Goal: Task Accomplishment & Management: Use online tool/utility

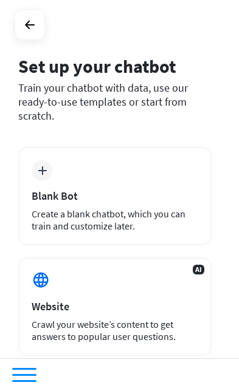
click at [157, 163] on div "plus Blank Bot Create a blank chatbot, which you can train and customize later." at bounding box center [114, 196] width 193 height 98
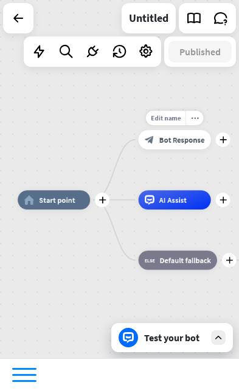
click at [174, 146] on div "block_bot_response Bot Response" at bounding box center [174, 139] width 72 height 19
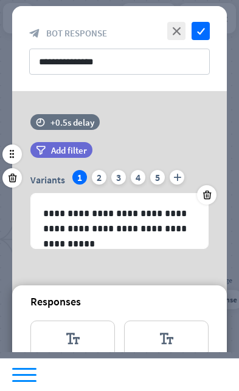
click at [205, 187] on div at bounding box center [206, 194] width 19 height 19
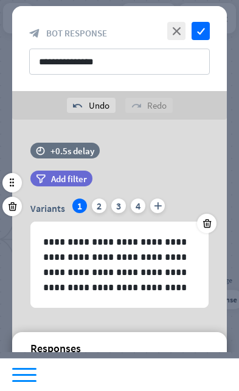
click at [97, 208] on div "2" at bounding box center [99, 206] width 15 height 15
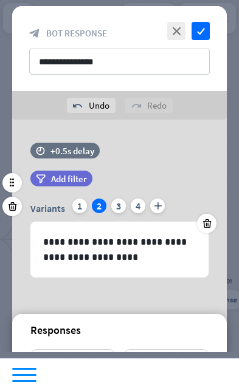
click at [128, 200] on div "Variants 1 2 3 4 plus" at bounding box center [119, 208] width 178 height 19
click at [205, 33] on icon "check" at bounding box center [200, 31] width 18 height 18
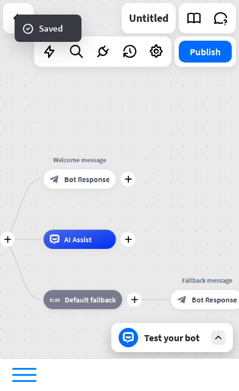
click at [84, 237] on span "AI Assist" at bounding box center [77, 239] width 27 height 10
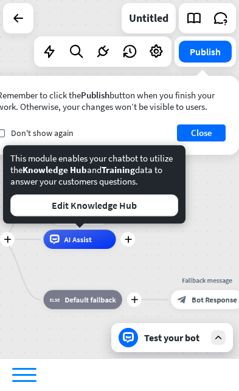
click at [124, 205] on button "Edit Knowledge Hub" at bounding box center [94, 205] width 168 height 22
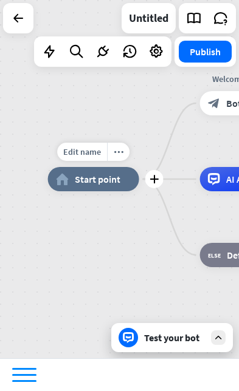
click at [146, 179] on div "plus" at bounding box center [154, 179] width 18 height 18
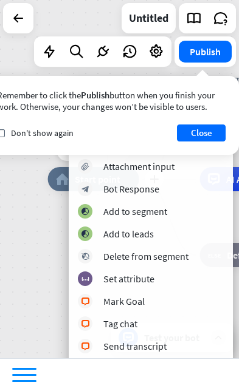
click at [52, 189] on div "home_2 Start point" at bounding box center [93, 179] width 91 height 24
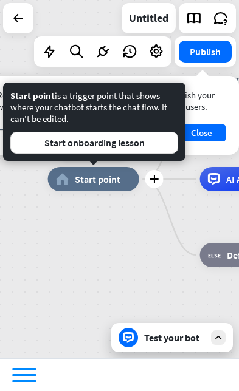
click at [214, 341] on icon at bounding box center [218, 337] width 11 height 11
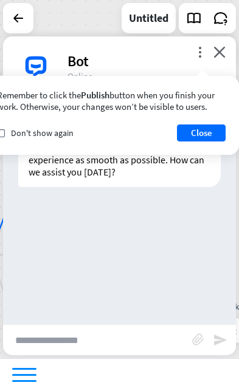
click at [214, 53] on icon "close" at bounding box center [219, 52] width 12 height 12
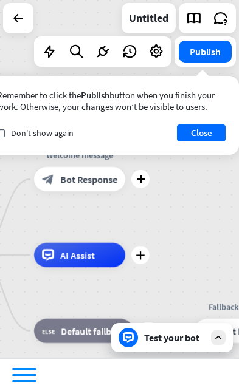
click at [171, 339] on div "Test your bot" at bounding box center [174, 338] width 61 height 12
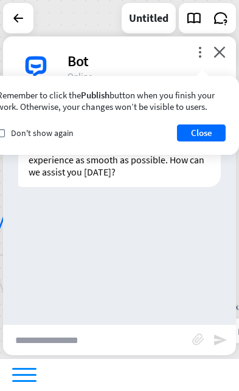
click at [112, 341] on input "text" at bounding box center [97, 340] width 189 height 30
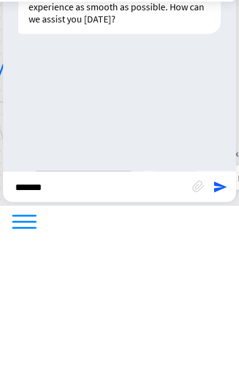
type input "******"
click at [215, 333] on icon "send" at bounding box center [220, 340] width 15 height 15
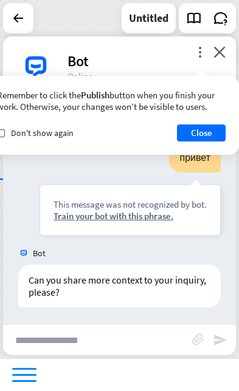
scroll to position [75, 0]
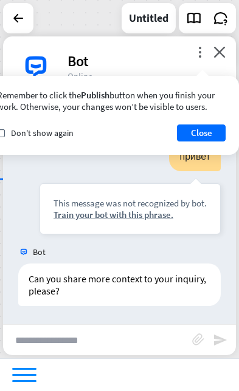
click at [138, 344] on input "text" at bounding box center [97, 340] width 189 height 30
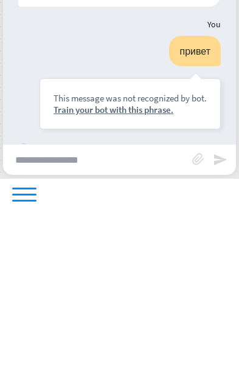
scroll to position [0, 0]
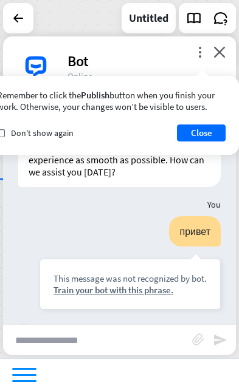
click at [216, 56] on icon "close" at bounding box center [219, 52] width 12 height 12
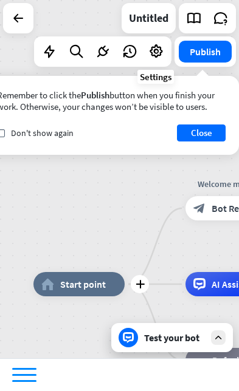
click at [157, 53] on icon at bounding box center [156, 52] width 16 height 16
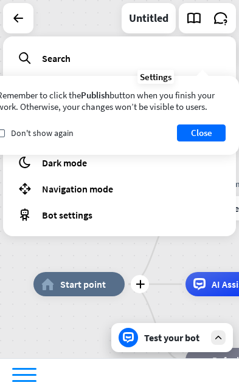
click at [199, 126] on button "Close" at bounding box center [201, 133] width 49 height 17
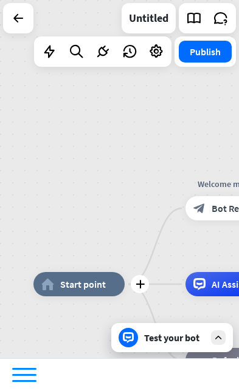
click at [157, 50] on icon at bounding box center [156, 52] width 16 height 16
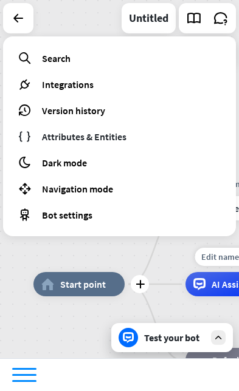
click at [185, 272] on div "Edit name more_horiz plus AI Assist" at bounding box center [230, 284] width 91 height 24
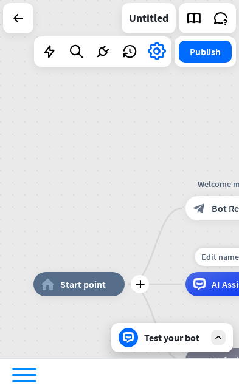
click at [26, 370] on div at bounding box center [24, 375] width 24 height 14
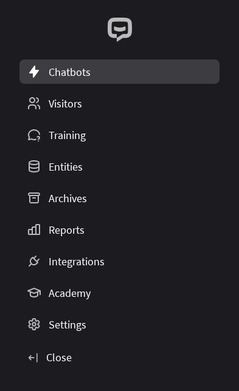
click at [143, 73] on link "Chatbots" at bounding box center [119, 72] width 200 height 24
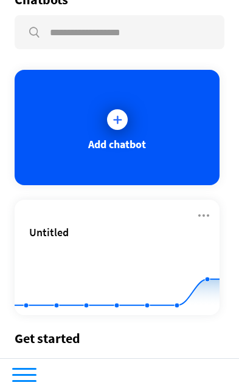
scroll to position [24, 0]
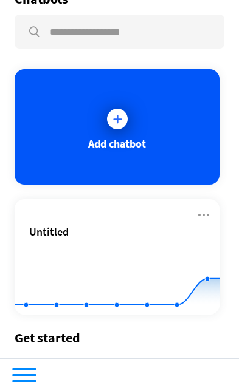
click at [121, 115] on icon at bounding box center [117, 119] width 12 height 12
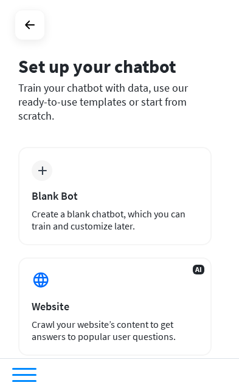
click at [125, 167] on div "plus Blank Bot Create a blank chatbot, which you can train and customize later." at bounding box center [114, 196] width 193 height 98
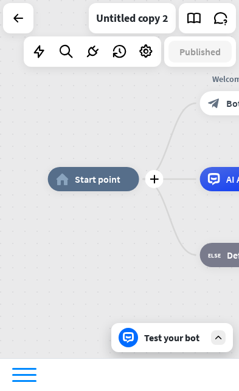
click at [104, 178] on span "Start point" at bounding box center [98, 179] width 46 height 12
click at [154, 175] on icon "plus" at bounding box center [153, 179] width 9 height 9
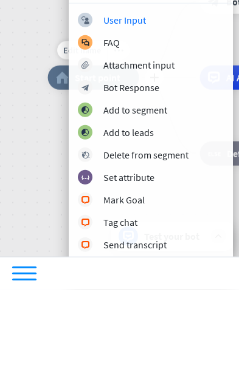
click at [32, 158] on div "Edit name more_horiz plus home_2 Start point plus Welcome message block_bot_res…" at bounding box center [119, 179] width 239 height 358
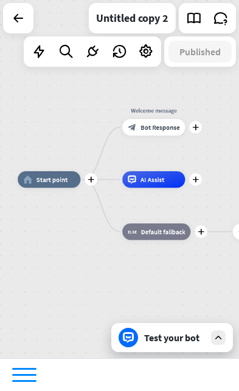
click at [167, 230] on span "Default fallback" at bounding box center [162, 232] width 44 height 9
click at [97, 296] on div "plus home_2 Start point plus Welcome message block_bot_response Bot Response pl…" at bounding box center [100, 303] width 164 height 247
click at [194, 181] on icon "plus" at bounding box center [195, 180] width 6 height 6
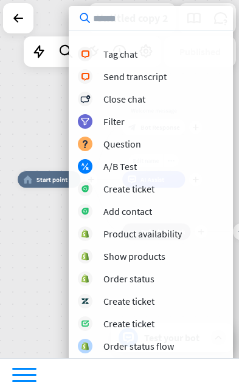
scroll to position [263, 0]
click at [31, 101] on div "plus home_2 Start point plus Welcome message block_bot_response Bot Response Ed…" at bounding box center [119, 179] width 239 height 358
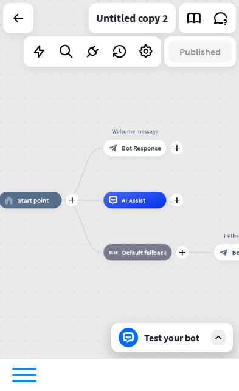
click at [77, 199] on div "plus" at bounding box center [72, 200] width 13 height 13
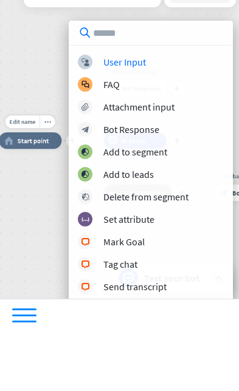
click at [27, 177] on span "Edit name" at bounding box center [23, 180] width 26 height 7
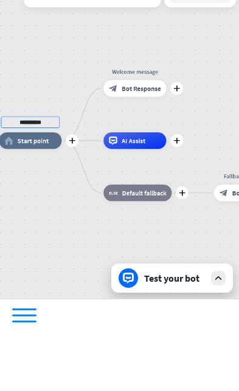
type input "**********"
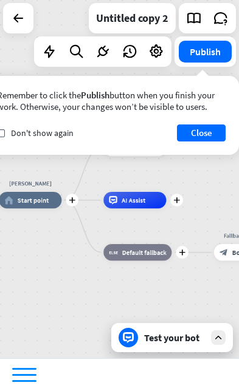
click at [204, 127] on button "Close" at bounding box center [201, 133] width 49 height 17
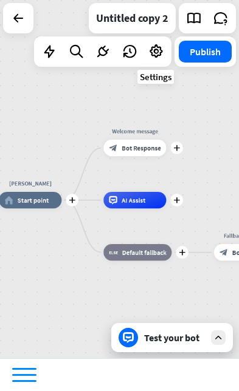
click at [156, 54] on icon at bounding box center [156, 52] width 16 height 16
